Goal: Task Accomplishment & Management: Use online tool/utility

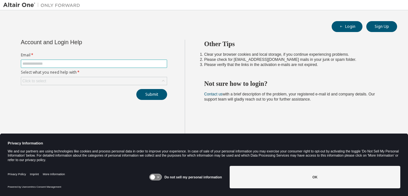
click at [73, 64] on input "text" at bounding box center [93, 63] width 143 height 5
type input "**********"
click at [81, 79] on div "Click to select" at bounding box center [93, 81] width 145 height 8
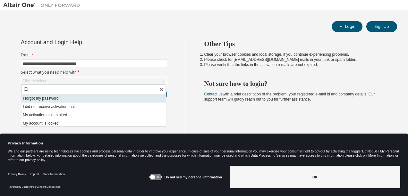
click at [46, 97] on li "I forgot my password" at bounding box center [93, 98] width 145 height 8
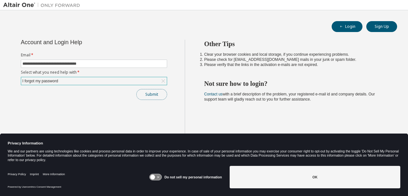
click at [155, 94] on button "Submit" at bounding box center [151, 94] width 31 height 11
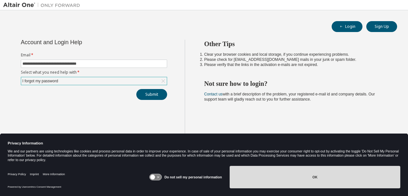
click at [309, 178] on button "OK" at bounding box center [314, 177] width 170 height 22
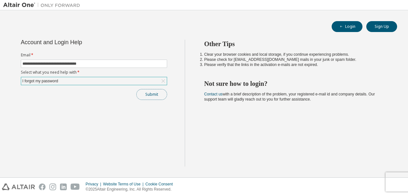
click at [153, 94] on button "Submit" at bounding box center [151, 94] width 31 height 11
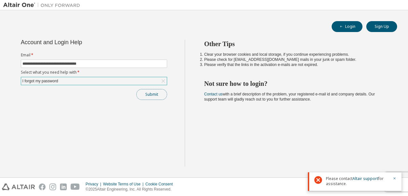
click at [153, 93] on button "Submit" at bounding box center [151, 94] width 31 height 11
